Goal: Register for event/course

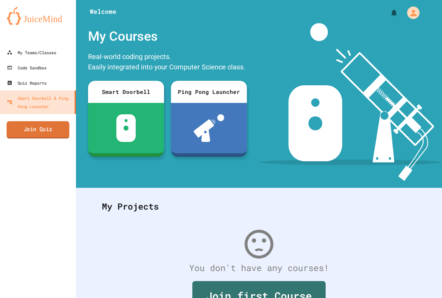
click at [58, 123] on link "Join Quiz" at bounding box center [38, 129] width 63 height 17
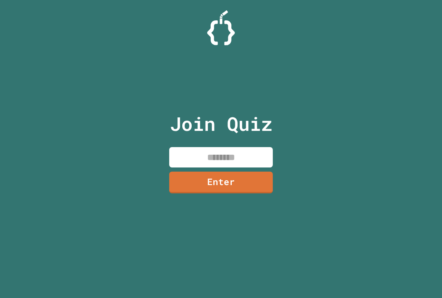
click at [226, 154] on input at bounding box center [220, 157] width 103 height 20
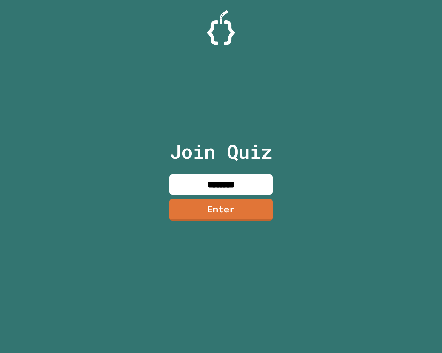
type input "********"
click at [223, 199] on div "Join Quiz ******** Enter" at bounding box center [221, 176] width 116 height 319
click at [223, 201] on link "Enter" at bounding box center [220, 209] width 105 height 23
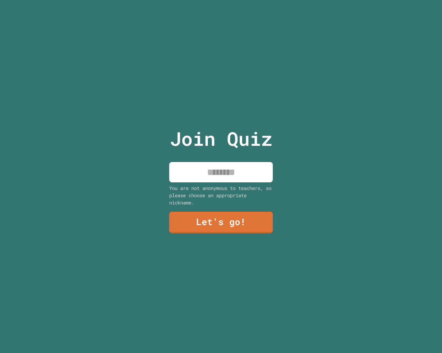
drag, startPoint x: 203, startPoint y: 171, endPoint x: 179, endPoint y: 170, distance: 24.2
click at [197, 170] on input at bounding box center [220, 172] width 103 height 20
type input "*******"
click at [186, 220] on link "Let's go!" at bounding box center [221, 222] width 105 height 23
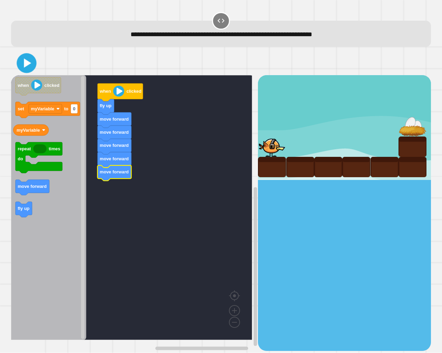
click at [23, 66] on icon at bounding box center [27, 64] width 16 height 16
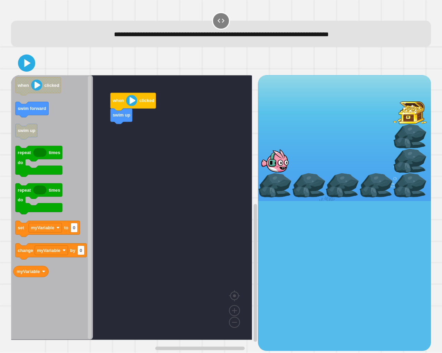
click at [48, 136] on icon "when clicked swim forward swim up repeat times do repeat times do set myVariabl…" at bounding box center [52, 207] width 82 height 265
click at [133, 148] on icon "Blockly Workspace" at bounding box center [126, 143] width 33 height 16
click at [132, 149] on g "when clicked swim up swim up swim forward" at bounding box center [136, 207] width 251 height 265
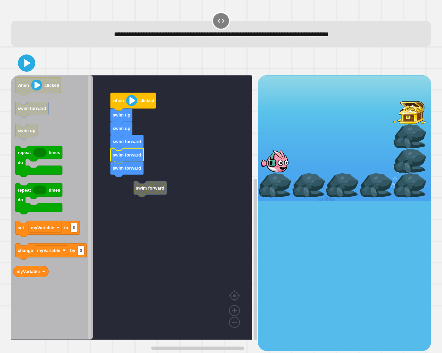
click at [122, 179] on rect "Blockly Workspace" at bounding box center [131, 207] width 241 height 265
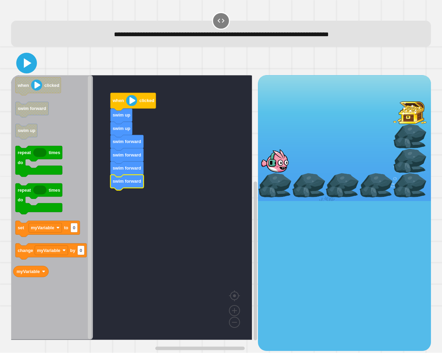
click at [25, 69] on icon at bounding box center [26, 63] width 17 height 17
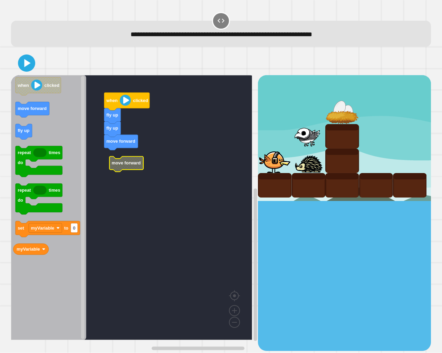
click at [111, 156] on rect "Blockly Workspace" at bounding box center [131, 207] width 241 height 265
click at [22, 67] on icon at bounding box center [27, 63] width 14 height 14
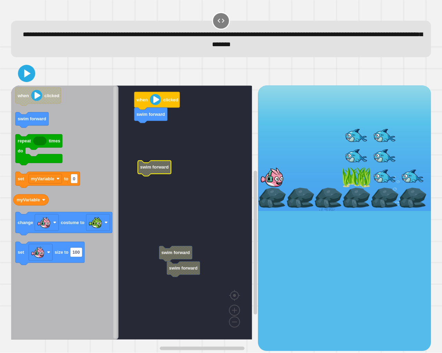
click at [149, 146] on rect "Blockly Workspace" at bounding box center [131, 213] width 241 height 254
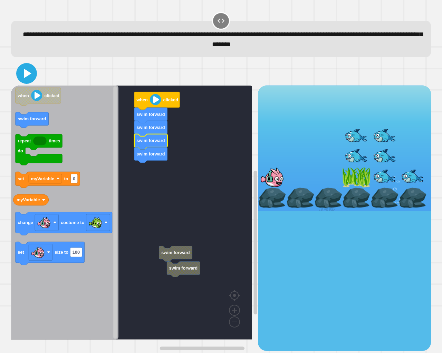
click at [21, 74] on icon at bounding box center [26, 73] width 17 height 17
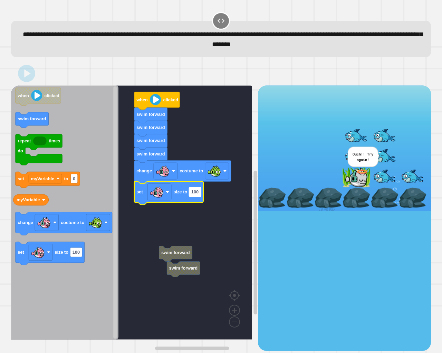
click at [196, 195] on text "100" at bounding box center [194, 192] width 7 height 5
type input "*"
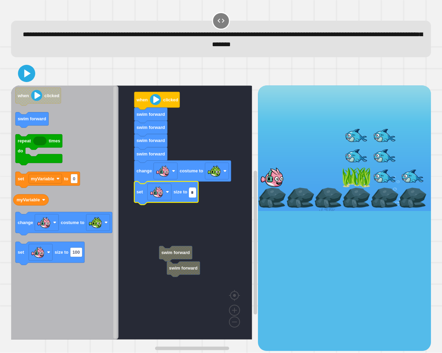
click at [187, 218] on rect "Blockly Workspace" at bounding box center [131, 213] width 241 height 254
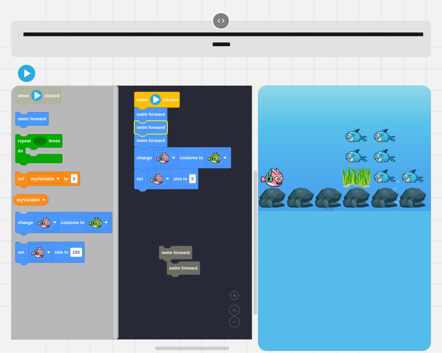
drag, startPoint x: 17, startPoint y: 64, endPoint x: 28, endPoint y: 70, distance: 12.1
click at [25, 69] on div at bounding box center [221, 73] width 420 height 24
click at [29, 71] on icon at bounding box center [27, 74] width 14 height 14
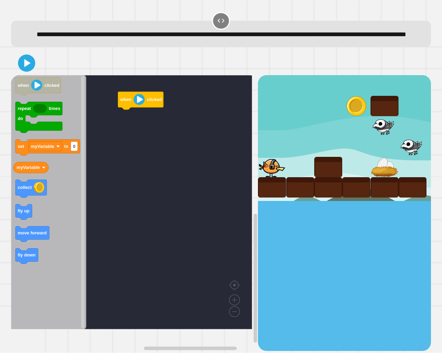
click at [31, 228] on icon "when clicked repeat times do set myVariable to 0 myVariable collect fly up move…" at bounding box center [48, 202] width 75 height 254
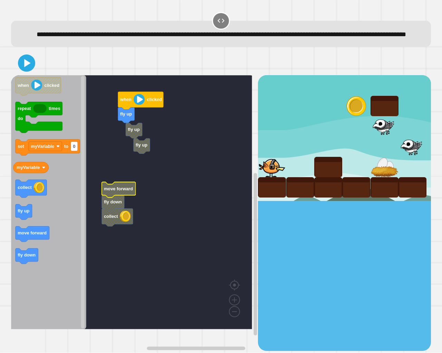
click at [124, 145] on rect "Blockly Workspace" at bounding box center [131, 202] width 241 height 254
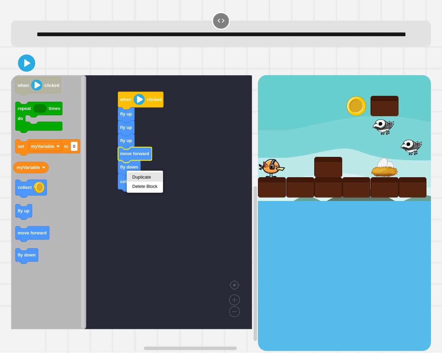
drag, startPoint x: 136, startPoint y: 174, endPoint x: 122, endPoint y: 186, distance: 17.8
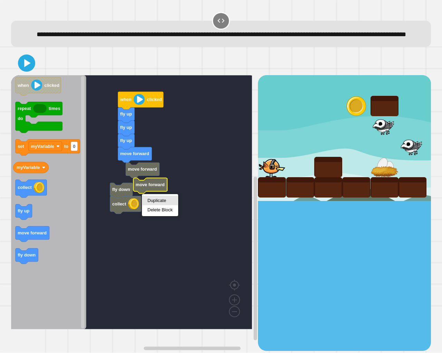
drag, startPoint x: 153, startPoint y: 199, endPoint x: 135, endPoint y: 188, distance: 21.2
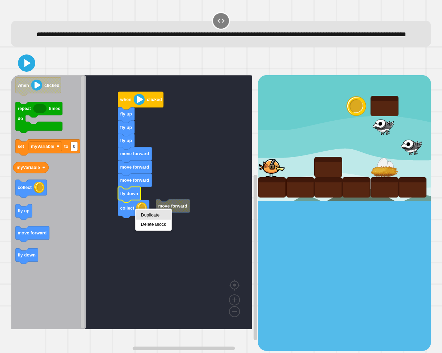
drag, startPoint x: 144, startPoint y: 215, endPoint x: 122, endPoint y: 224, distance: 23.2
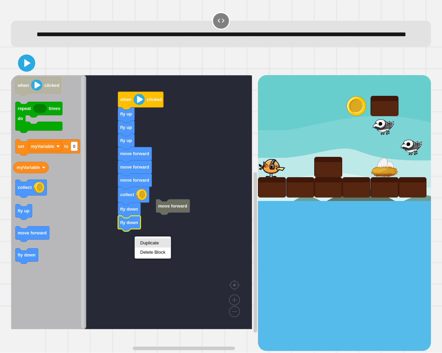
drag, startPoint x: 139, startPoint y: 244, endPoint x: 136, endPoint y: 241, distance: 4.2
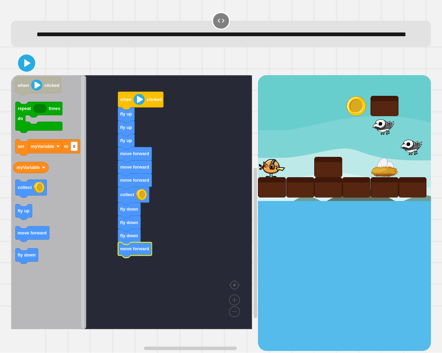
click at [17, 65] on div at bounding box center [221, 63] width 420 height 24
drag, startPoint x: 34, startPoint y: 70, endPoint x: 23, endPoint y: 67, distance: 10.8
click at [23, 67] on icon at bounding box center [27, 63] width 14 height 14
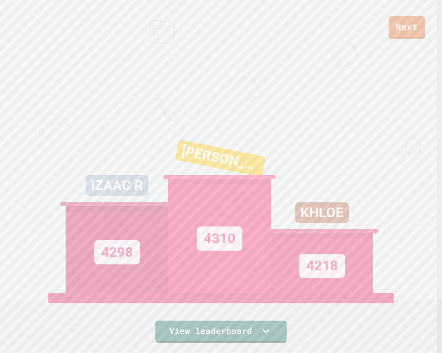
click at [415, 19] on link "Next" at bounding box center [406, 27] width 36 height 23
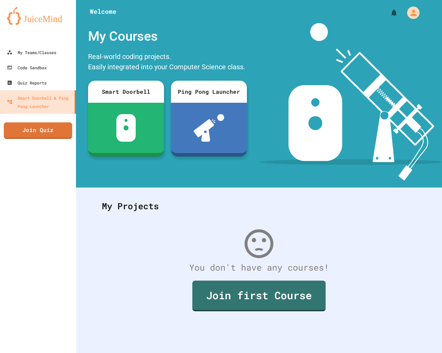
click at [27, 125] on link "Join Quiz" at bounding box center [38, 130] width 68 height 17
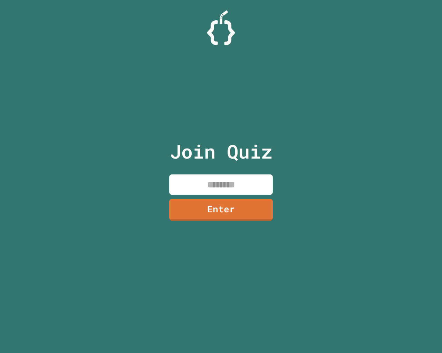
click at [260, 178] on input at bounding box center [220, 185] width 103 height 20
type input "********"
click at [234, 209] on link "Enter" at bounding box center [221, 209] width 102 height 23
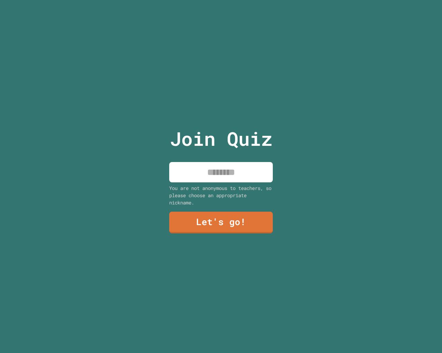
click at [239, 166] on input at bounding box center [220, 172] width 103 height 20
type input "*******"
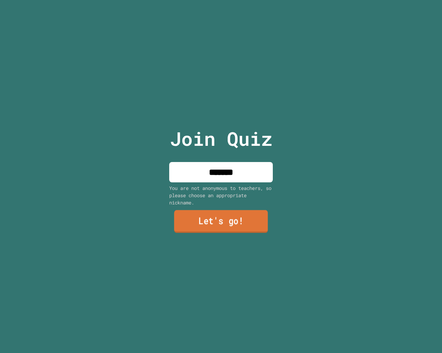
click at [193, 219] on link "Let's go!" at bounding box center [221, 221] width 94 height 23
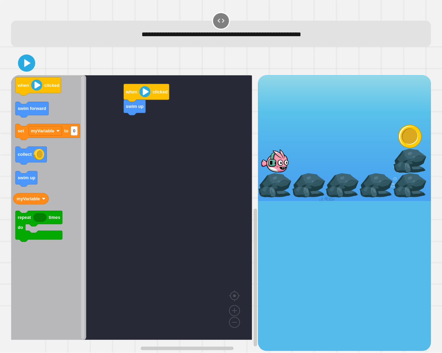
click at [127, 137] on rect "Blockly Workspace" at bounding box center [131, 207] width 241 height 265
click at [160, 139] on g "swim forward swim forward when clicked swim up swim forward swim forward" at bounding box center [136, 207] width 251 height 265
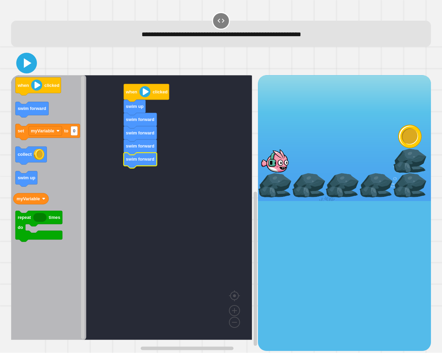
drag, startPoint x: 29, startPoint y: 57, endPoint x: 26, endPoint y: 62, distance: 5.7
click at [26, 60] on icon at bounding box center [26, 63] width 17 height 17
drag, startPoint x: 26, startPoint y: 60, endPoint x: 24, endPoint y: 52, distance: 8.1
click at [26, 58] on icon at bounding box center [26, 63] width 15 height 15
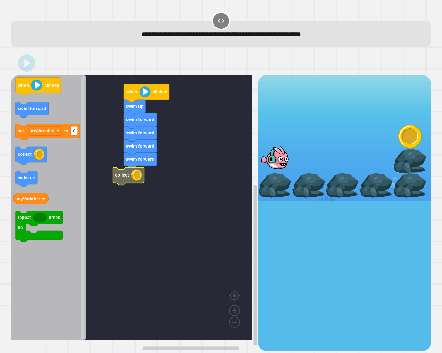
click at [118, 168] on rect "Blockly Workspace" at bounding box center [131, 207] width 241 height 265
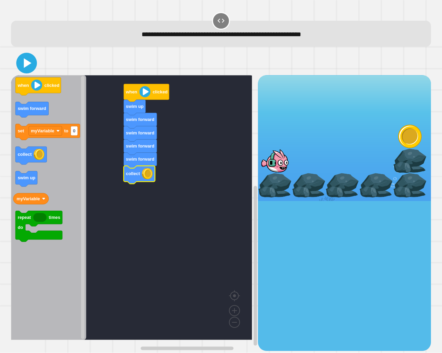
click at [25, 70] on icon at bounding box center [26, 63] width 17 height 17
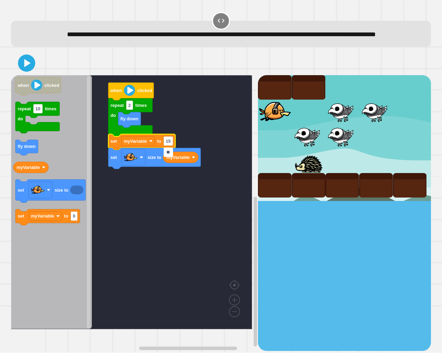
type input "***"
click at [147, 124] on rect "Blockly Workspace" at bounding box center [131, 202] width 241 height 254
drag, startPoint x: 23, startPoint y: 72, endPoint x: 4, endPoint y: 76, distance: 19.4
click at [18, 72] on button at bounding box center [26, 63] width 21 height 21
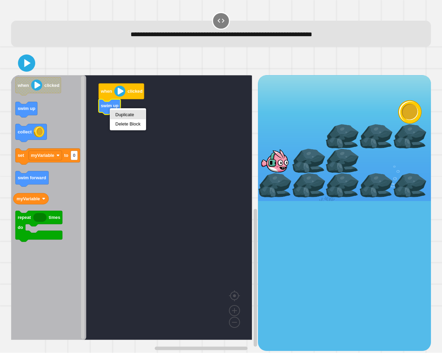
drag, startPoint x: 120, startPoint y: 117, endPoint x: 124, endPoint y: 123, distance: 6.9
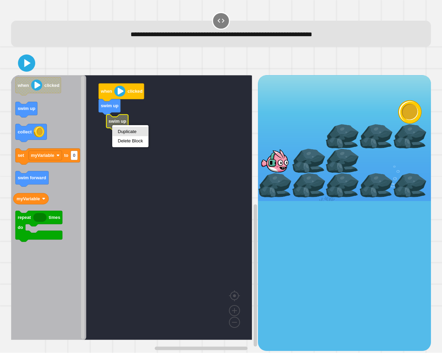
drag, startPoint x: 126, startPoint y: 134, endPoint x: 120, endPoint y: 135, distance: 6.0
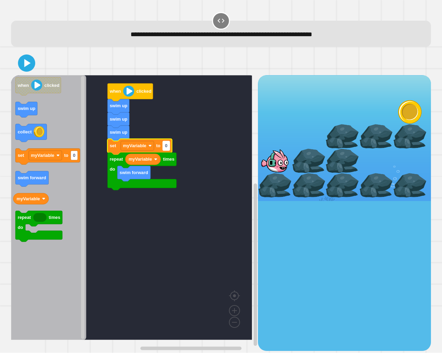
click at [167, 148] on text "0" at bounding box center [166, 146] width 2 height 5
type input "*"
click at [214, 115] on rect "Blockly Workspace" at bounding box center [131, 207] width 241 height 265
click at [22, 54] on div at bounding box center [221, 63] width 420 height 24
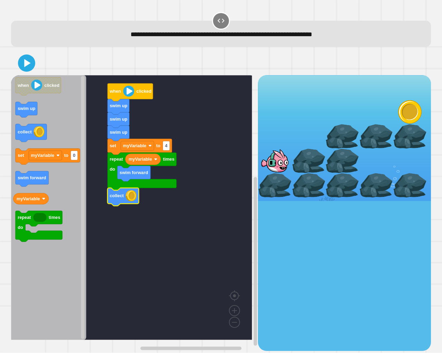
drag, startPoint x: 22, startPoint y: 70, endPoint x: 26, endPoint y: 60, distance: 11.1
click at [26, 68] on icon at bounding box center [27, 63] width 14 height 14
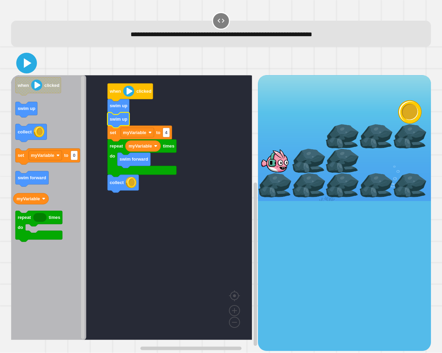
drag, startPoint x: 27, startPoint y: 68, endPoint x: 28, endPoint y: 54, distance: 14.5
click at [28, 55] on button at bounding box center [26, 63] width 21 height 21
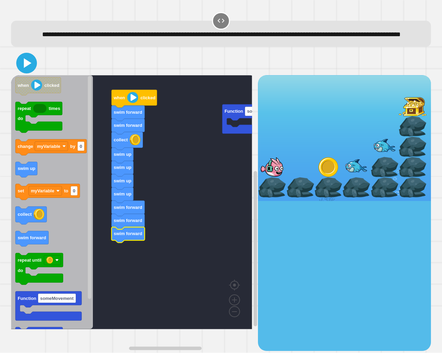
click at [32, 71] on icon at bounding box center [26, 63] width 17 height 17
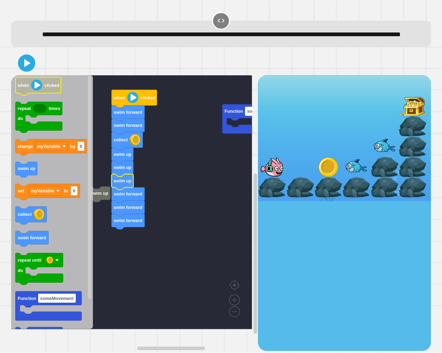
drag, startPoint x: 24, startPoint y: 85, endPoint x: 23, endPoint y: 81, distance: 4.5
click at [23, 75] on div at bounding box center [221, 63] width 420 height 24
click at [26, 71] on icon at bounding box center [26, 63] width 17 height 17
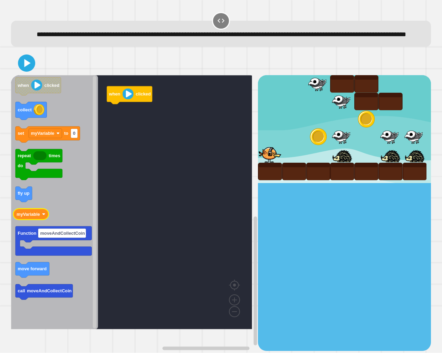
click at [42, 216] on image "Blockly Workspace" at bounding box center [43, 214] width 3 height 3
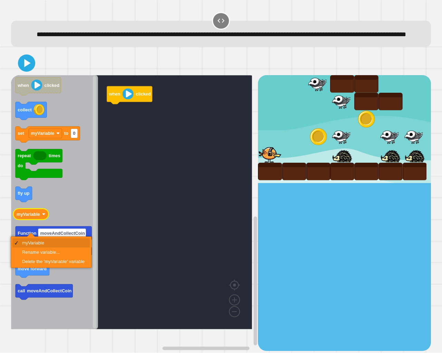
click at [44, 216] on image "Blockly Workspace" at bounding box center [43, 214] width 3 height 3
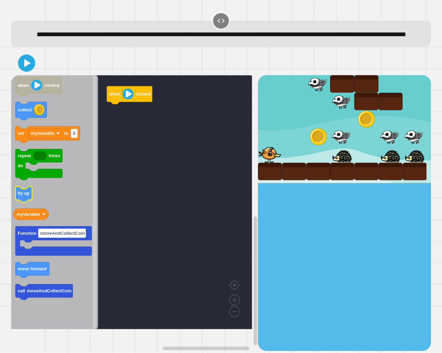
click at [25, 203] on g "fly up" at bounding box center [24, 195] width 17 height 16
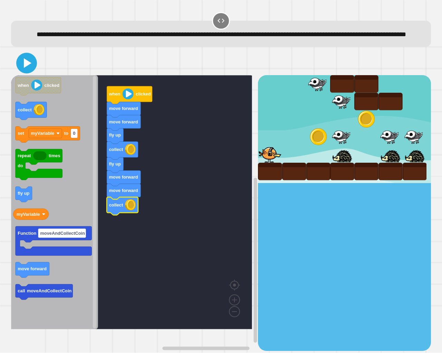
click at [29, 68] on icon at bounding box center [28, 63] width 8 height 10
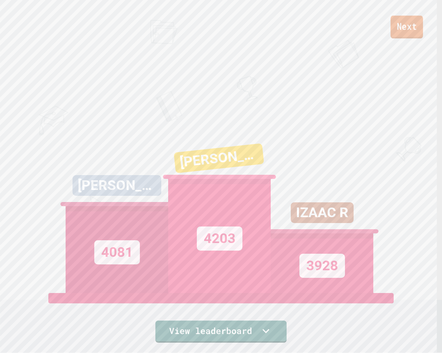
click at [397, 25] on link "Next" at bounding box center [406, 27] width 32 height 23
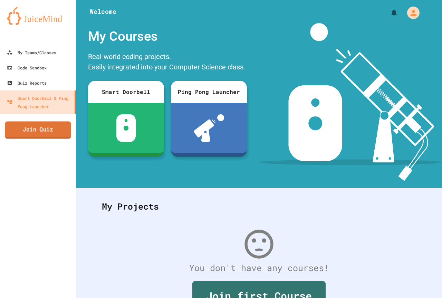
click at [46, 135] on link "Join Quiz" at bounding box center [38, 129] width 66 height 17
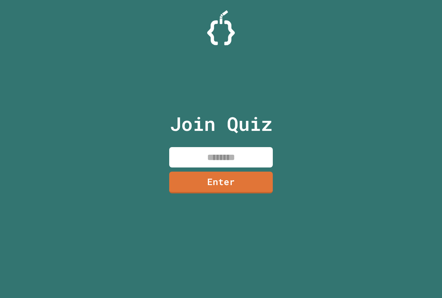
click at [194, 154] on input at bounding box center [220, 157] width 103 height 20
paste input "********"
type input "********"
click at [206, 177] on link "Enter" at bounding box center [220, 181] width 100 height 23
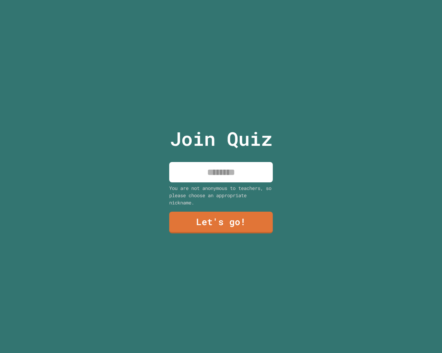
click at [221, 166] on input at bounding box center [220, 172] width 103 height 20
type input "*******"
click at [225, 227] on link "Let's go!" at bounding box center [220, 221] width 103 height 23
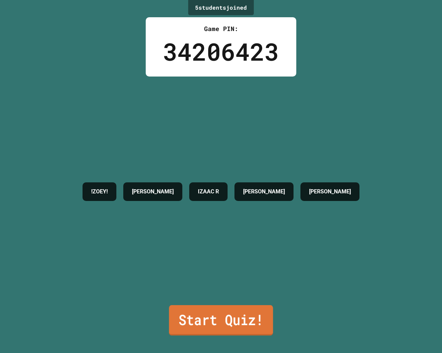
click at [238, 297] on link "Start Quiz!" at bounding box center [221, 320] width 104 height 30
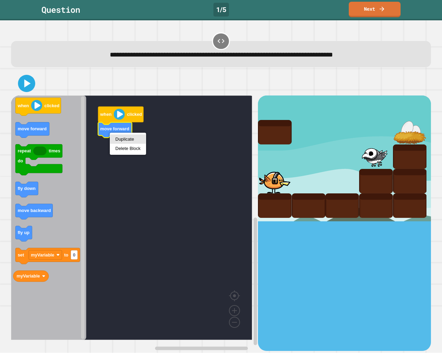
drag, startPoint x: 113, startPoint y: 139, endPoint x: 114, endPoint y: 142, distance: 3.5
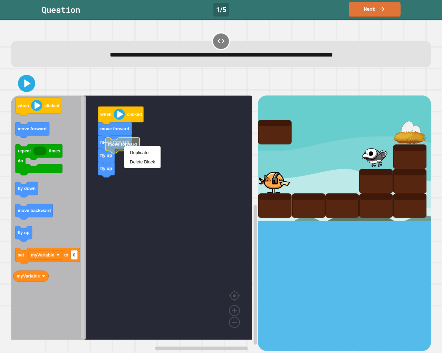
click at [124, 148] on body "**********" at bounding box center [221, 176] width 442 height 353
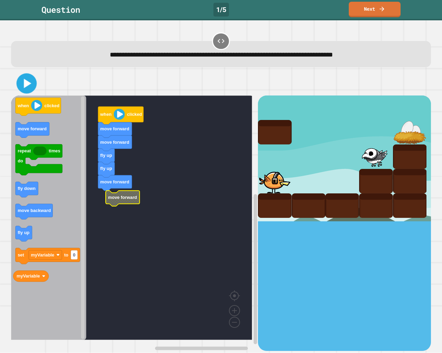
click at [24, 90] on icon at bounding box center [27, 84] width 16 height 16
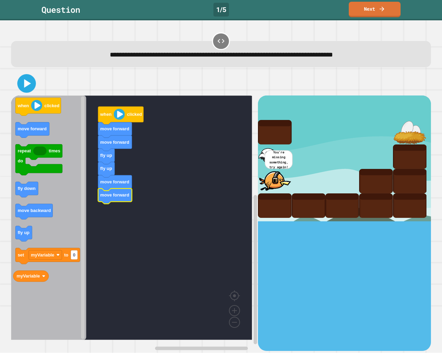
click at [30, 89] on icon at bounding box center [26, 83] width 15 height 15
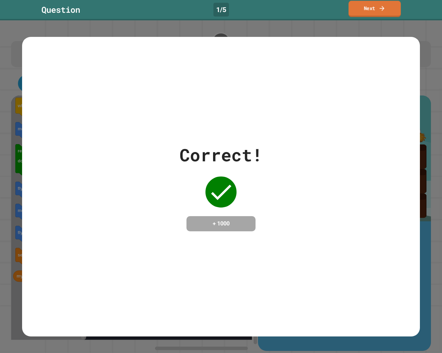
click at [389, 10] on link "Next" at bounding box center [374, 9] width 52 height 16
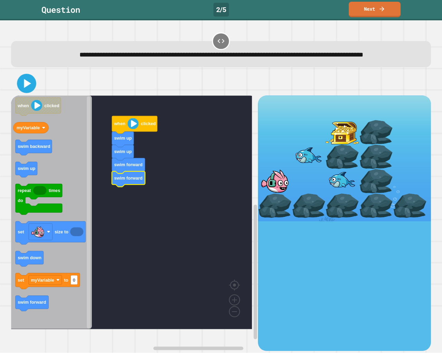
drag, startPoint x: 33, startPoint y: 97, endPoint x: 30, endPoint y: 98, distance: 3.5
click at [32, 91] on icon at bounding box center [27, 84] width 16 height 16
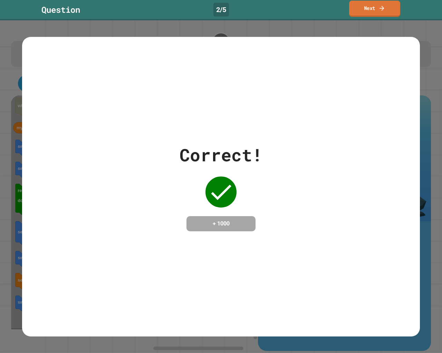
click at [369, 6] on link "Next" at bounding box center [374, 9] width 51 height 16
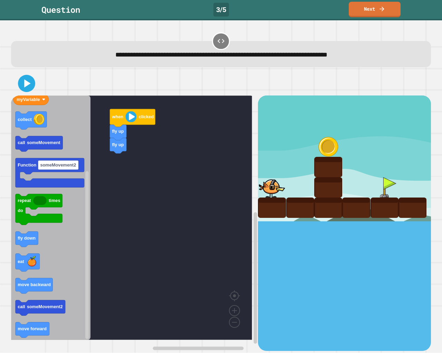
click at [74, 257] on icon "when clicked fly up set myVariable to 0 Function someMovement myVariable collec…" at bounding box center [50, 218] width 79 height 245
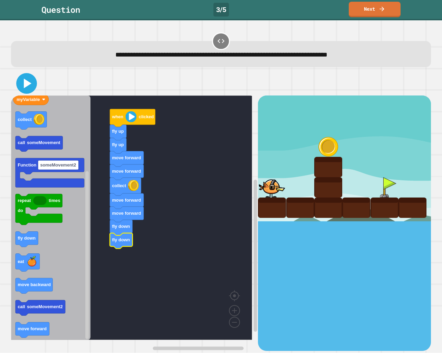
click at [25, 78] on icon at bounding box center [26, 83] width 17 height 17
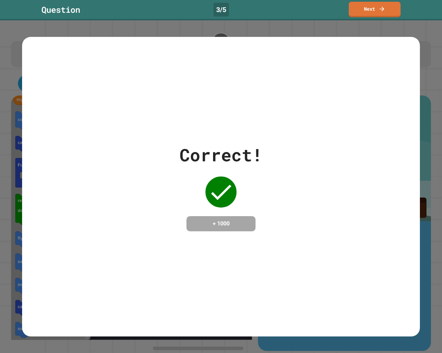
click at [398, 4] on link "Next" at bounding box center [374, 10] width 52 height 16
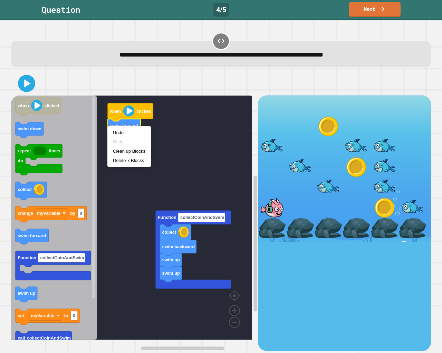
click at [118, 141] on rect "Blockly Workspace" at bounding box center [131, 218] width 241 height 245
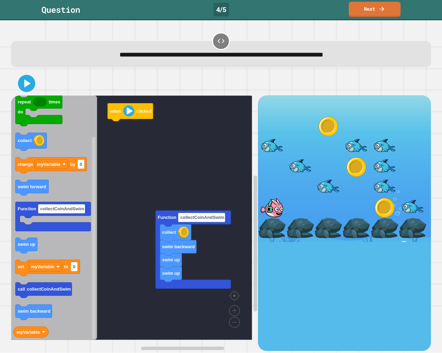
click at [107, 149] on div "swim up swim up swim backward collect Function collectCoinAndSwim when clicked …" at bounding box center [134, 223] width 247 height 255
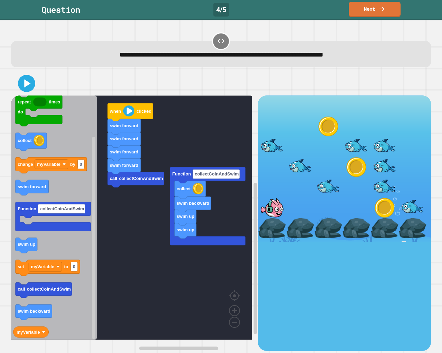
click at [133, 201] on div "swim up swim up swim backward collect Function collectCoinAndSwim when clicked …" at bounding box center [134, 223] width 247 height 255
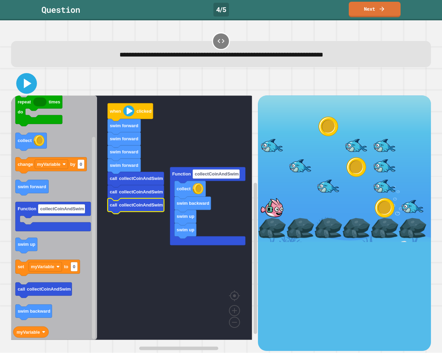
click at [31, 83] on icon at bounding box center [26, 83] width 17 height 17
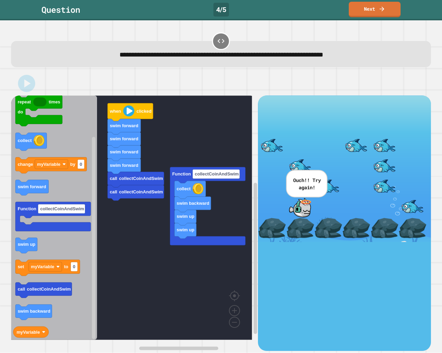
click at [27, 84] on icon at bounding box center [27, 84] width 6 height 8
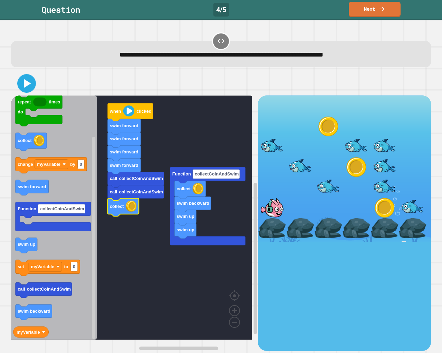
click at [26, 83] on icon at bounding box center [27, 83] width 7 height 9
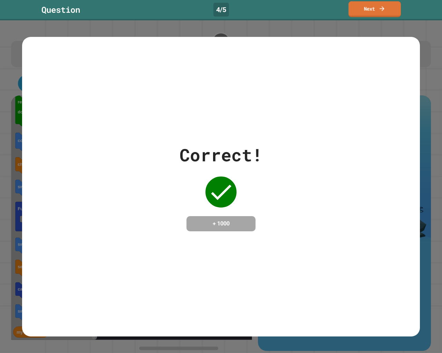
click at [361, 10] on link "Next" at bounding box center [374, 9] width 52 height 16
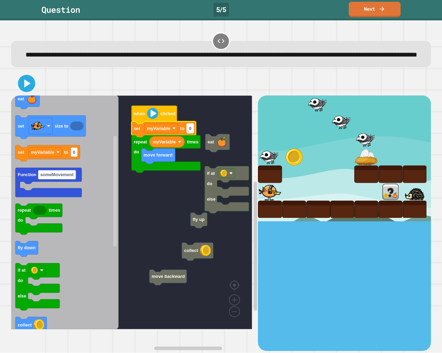
click at [192, 133] on rect "Blockly Workspace" at bounding box center [190, 128] width 7 height 9
click at [173, 194] on rect "Blockly Workspace" at bounding box center [131, 213] width 241 height 234
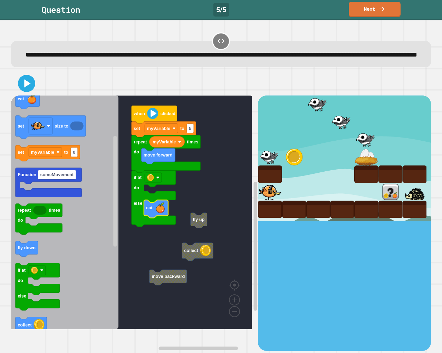
click at [185, 242] on rect "Blockly Workspace" at bounding box center [131, 213] width 241 height 234
click at [175, 214] on rect "Blockly Workspace" at bounding box center [131, 213] width 241 height 234
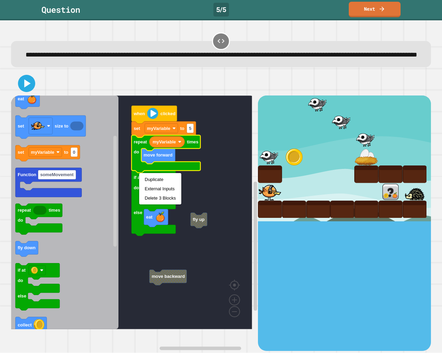
click at [140, 264] on rect "Blockly Workspace" at bounding box center [131, 213] width 241 height 234
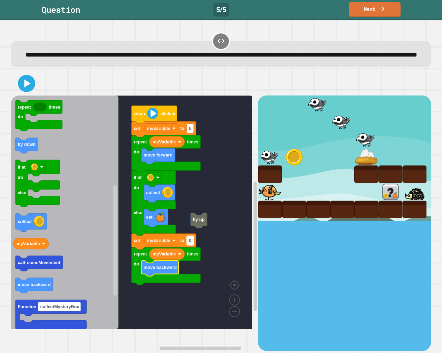
click at [193, 246] on rect "Blockly Workspace" at bounding box center [190, 240] width 7 height 9
type input "*"
click at [214, 269] on rect "Blockly Workspace" at bounding box center [131, 213] width 241 height 234
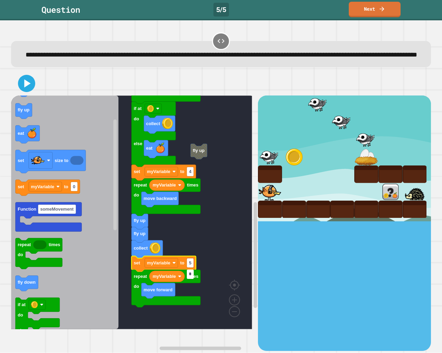
type input "*"
click at [221, 236] on rect "Blockly Workspace" at bounding box center [131, 213] width 241 height 234
click at [22, 92] on icon at bounding box center [26, 83] width 17 height 17
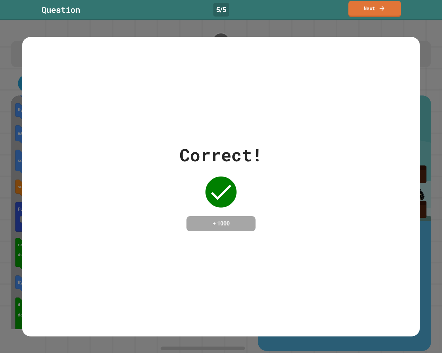
click at [360, 12] on link "Next" at bounding box center [374, 9] width 52 height 16
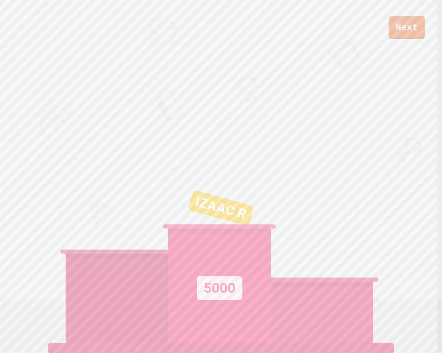
click at [413, 33] on link "Next" at bounding box center [406, 27] width 36 height 23
